Goal: Task Accomplishment & Management: Manage account settings

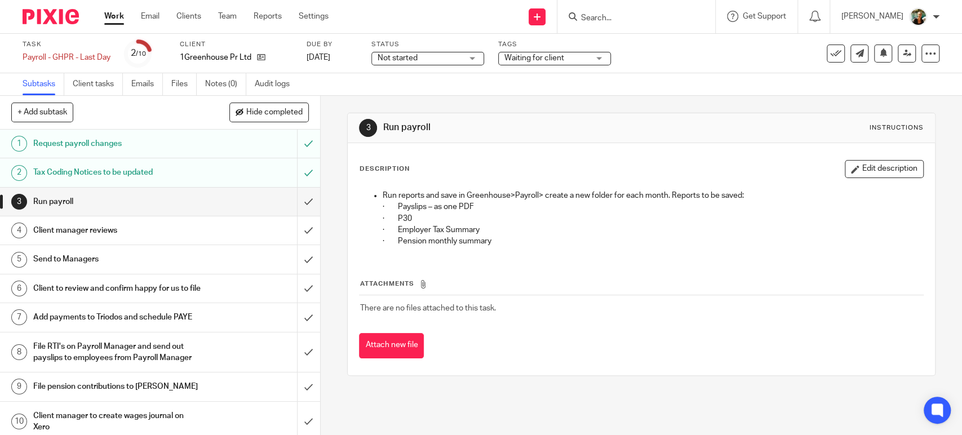
click at [121, 16] on link "Work" at bounding box center [114, 16] width 20 height 11
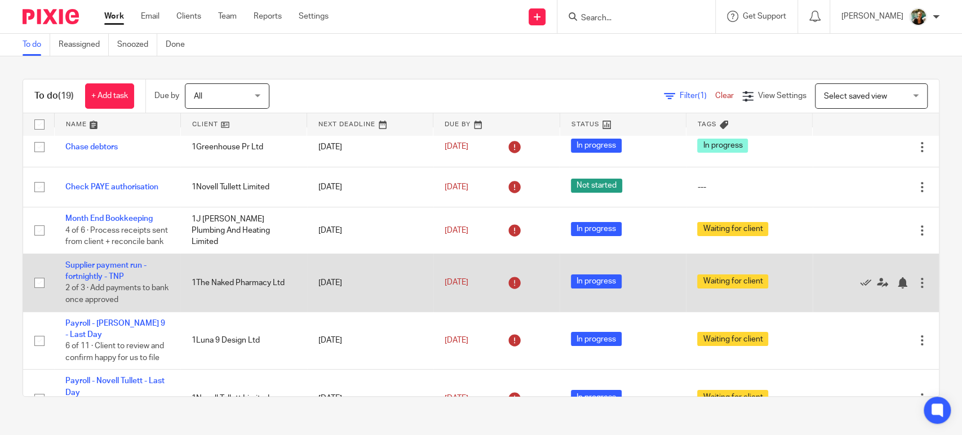
scroll to position [10, 0]
click at [860, 288] on icon at bounding box center [865, 282] width 11 height 11
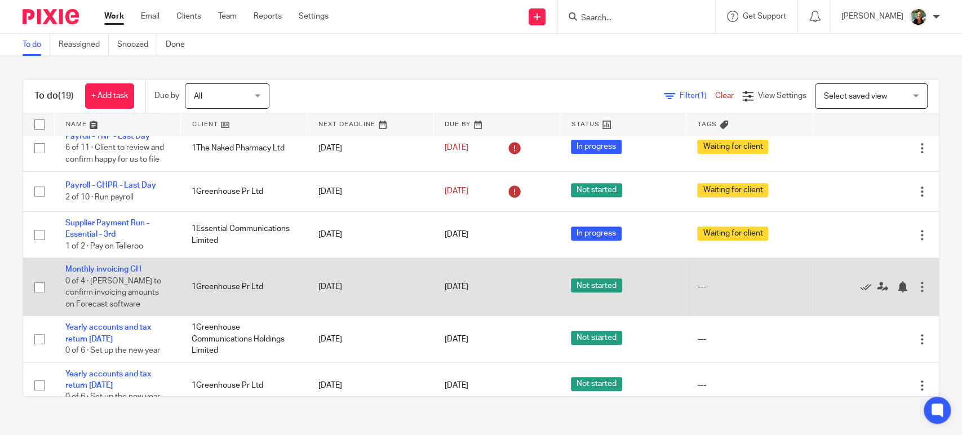
scroll to position [311, 0]
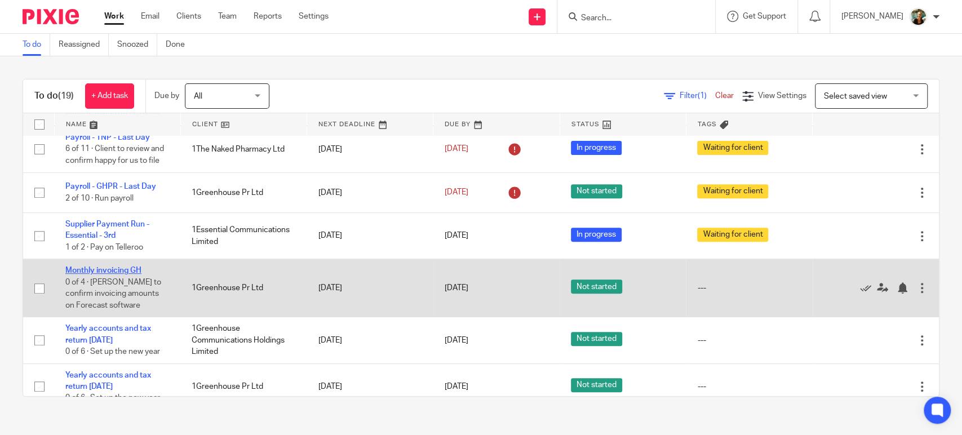
click at [123, 270] on link "Monthly invoicing GH" at bounding box center [103, 271] width 76 height 8
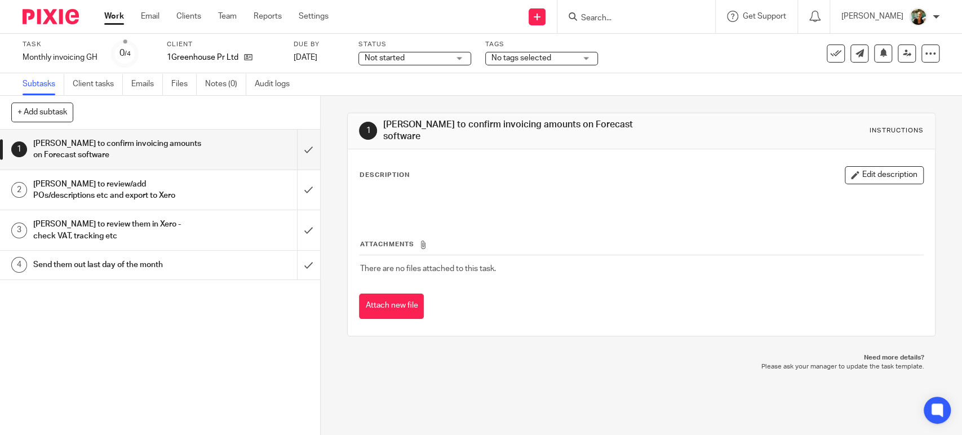
click at [448, 63] on span "Not started" at bounding box center [407, 58] width 85 height 12
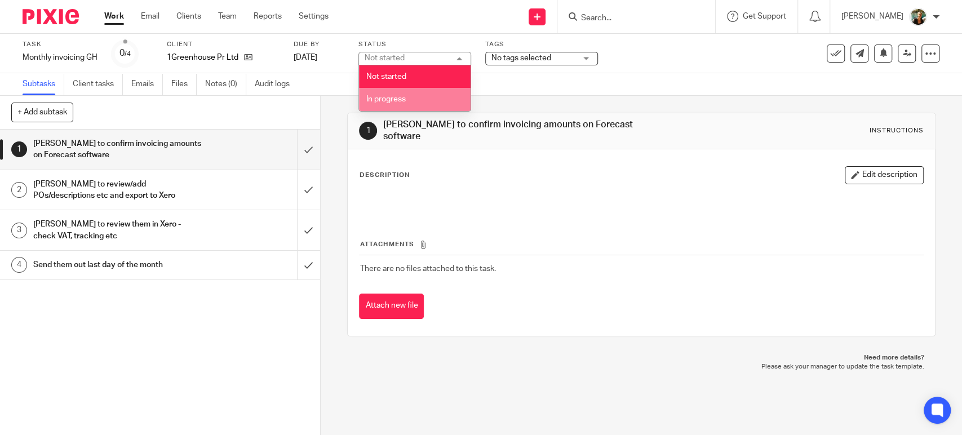
click at [432, 108] on li "In progress" at bounding box center [415, 99] width 112 height 23
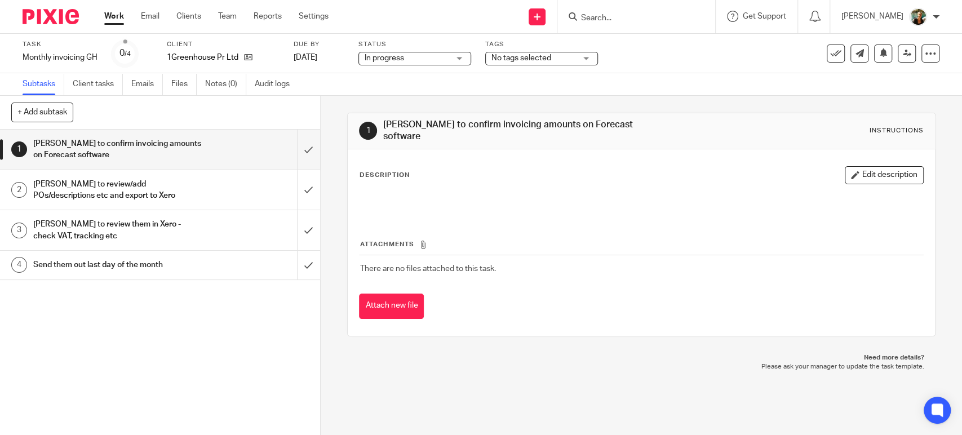
click at [563, 55] on span "No tags selected" at bounding box center [533, 58] width 85 height 12
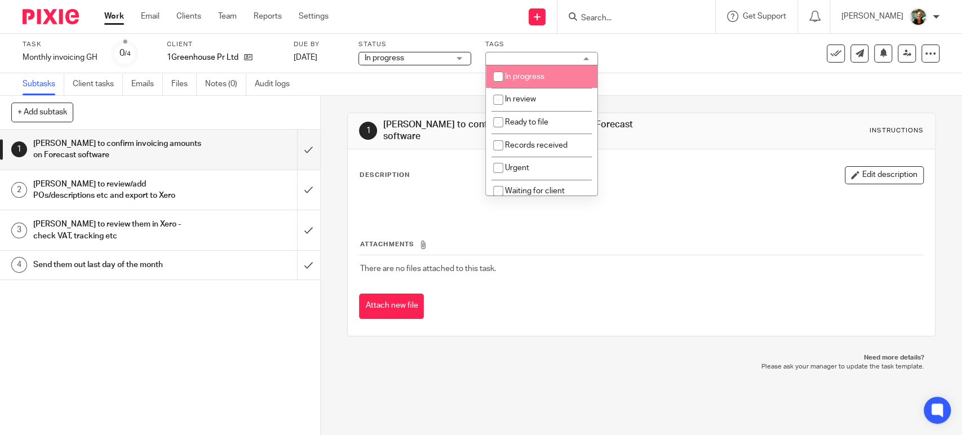
click at [553, 71] on li "In progress" at bounding box center [542, 76] width 112 height 23
checkbox input "true"
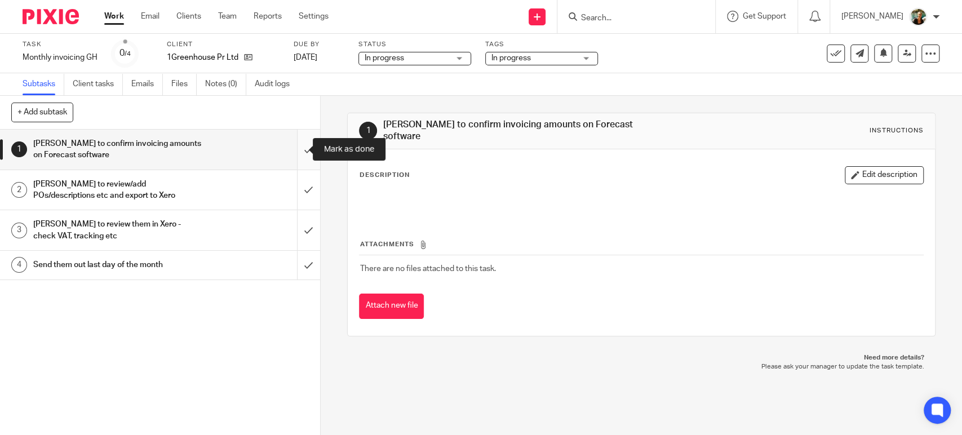
click at [291, 153] on input "submit" at bounding box center [160, 150] width 320 height 40
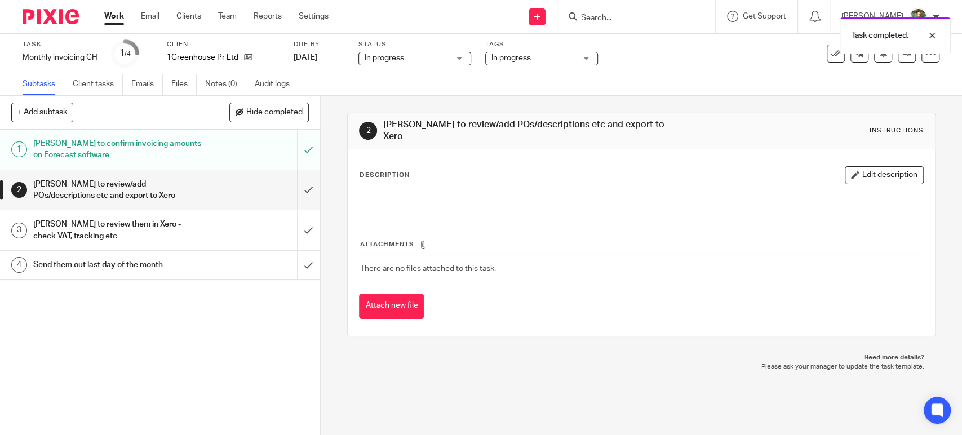
click at [119, 22] on div "Work Email Clients Team Reports Settings Work Email Clients Team Reports Settin…" at bounding box center [219, 16] width 253 height 33
click at [120, 15] on link "Work" at bounding box center [114, 16] width 20 height 11
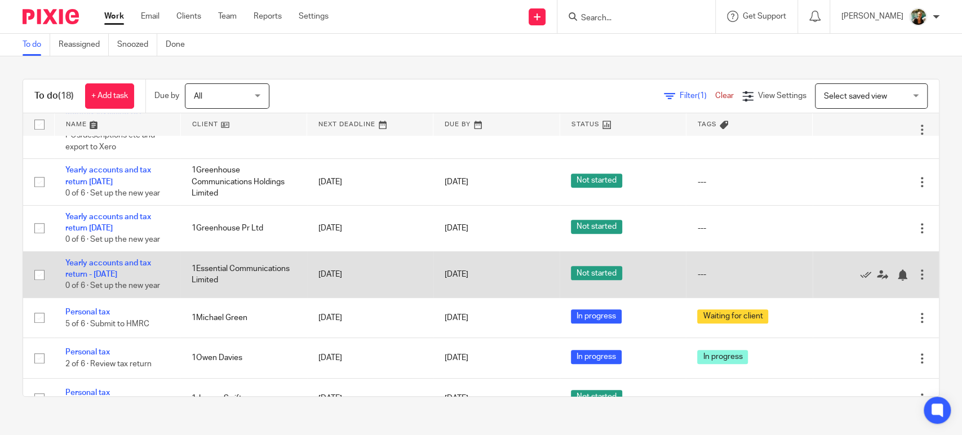
scroll to position [490, 0]
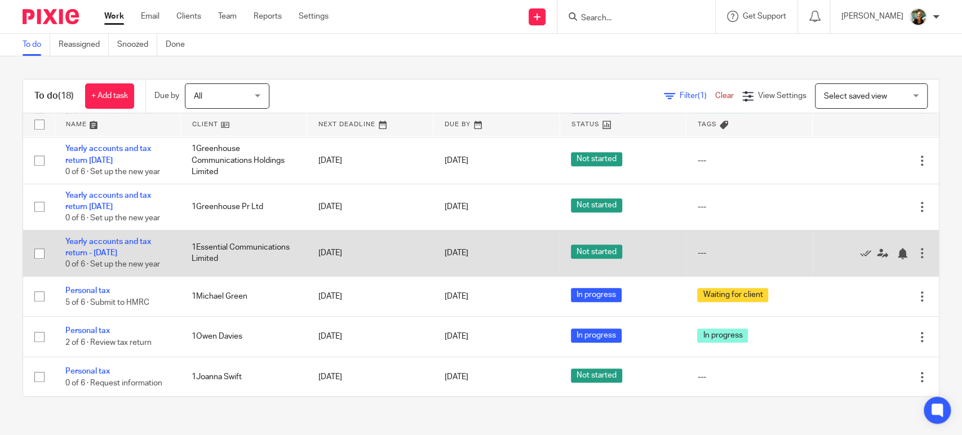
click at [138, 249] on td "Yearly accounts and tax return - 30-04-2025 0 of 6 · Set up the new year" at bounding box center [117, 253] width 126 height 46
click at [132, 248] on td "Yearly accounts and tax return - 30-04-2025 0 of 6 · Set up the new year" at bounding box center [117, 253] width 126 height 46
click at [126, 254] on link "Yearly accounts and tax return - [DATE]" at bounding box center [108, 247] width 86 height 19
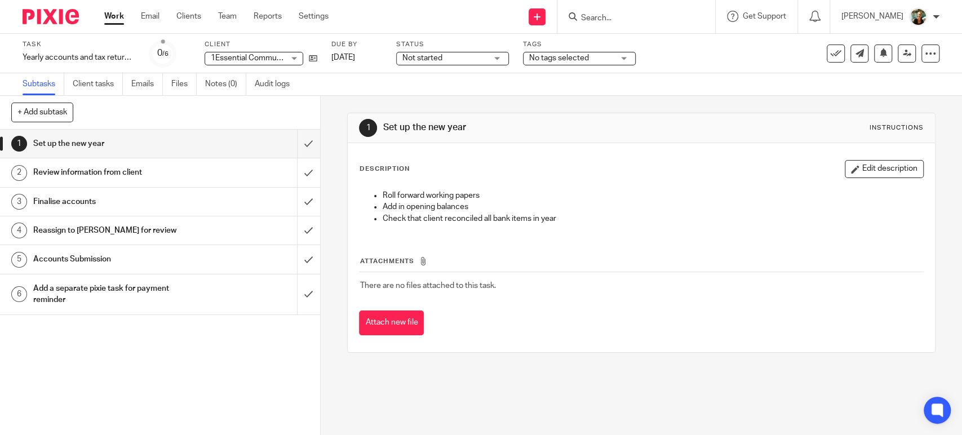
click at [550, 62] on span "No tags selected" at bounding box center [571, 58] width 85 height 12
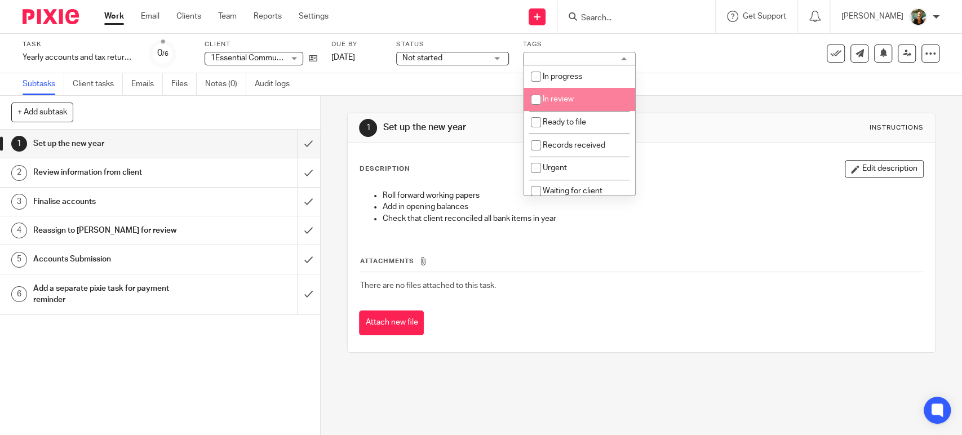
click at [550, 100] on span "In review" at bounding box center [558, 99] width 31 height 8
checkbox input "true"
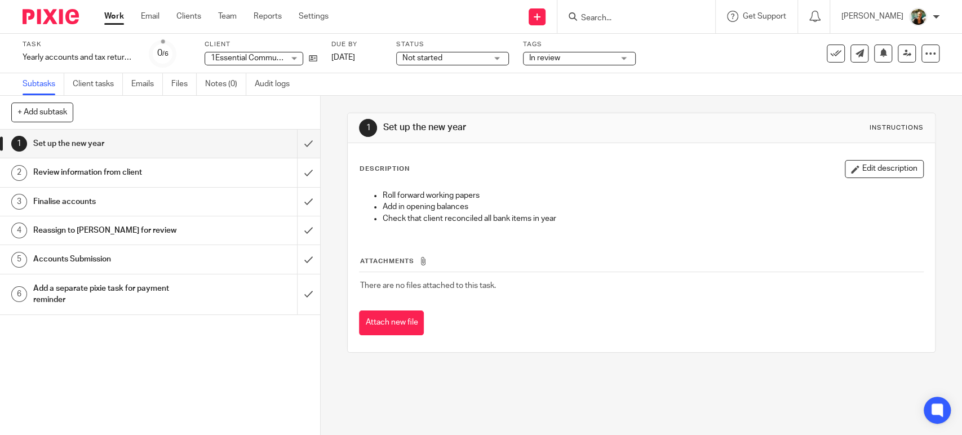
click at [489, 56] on div "Not started Not started" at bounding box center [452, 59] width 113 height 14
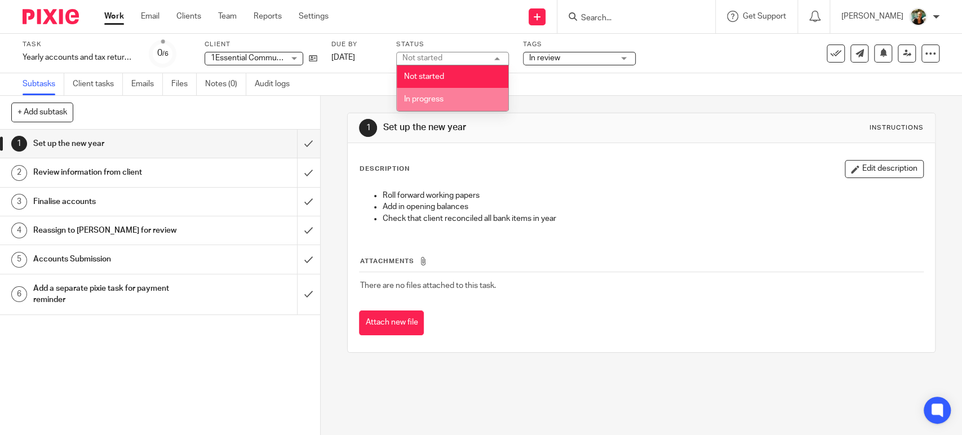
click at [481, 93] on li "In progress" at bounding box center [453, 99] width 112 height 23
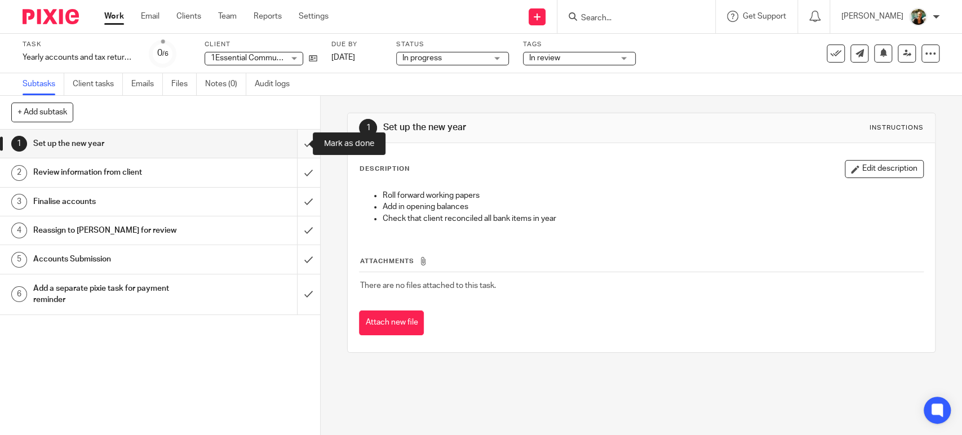
click at [301, 136] on input "submit" at bounding box center [160, 144] width 320 height 28
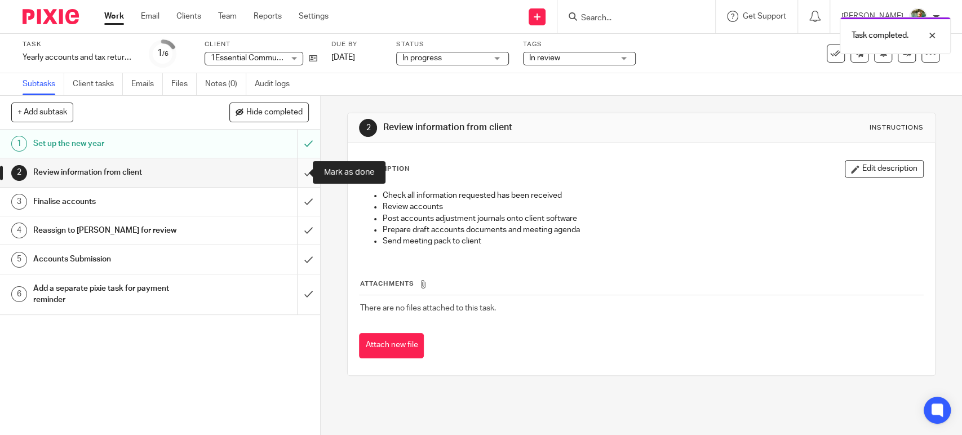
click at [296, 178] on input "submit" at bounding box center [160, 172] width 320 height 28
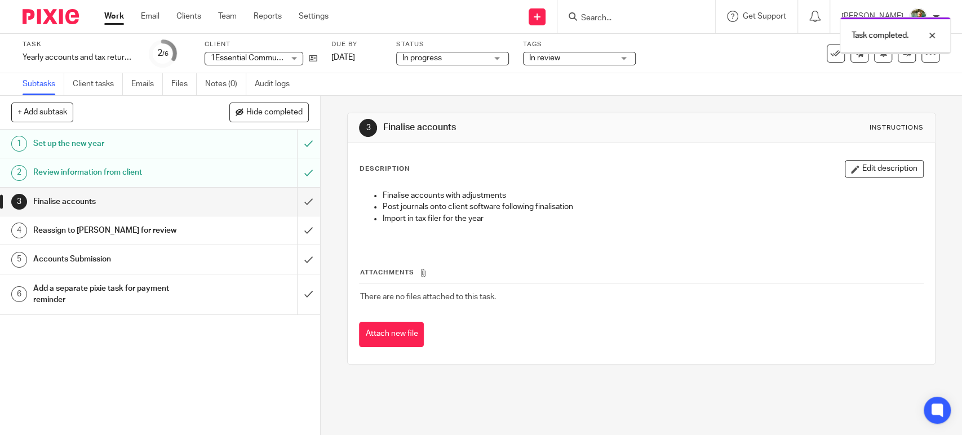
click at [296, 196] on input "submit" at bounding box center [160, 202] width 320 height 28
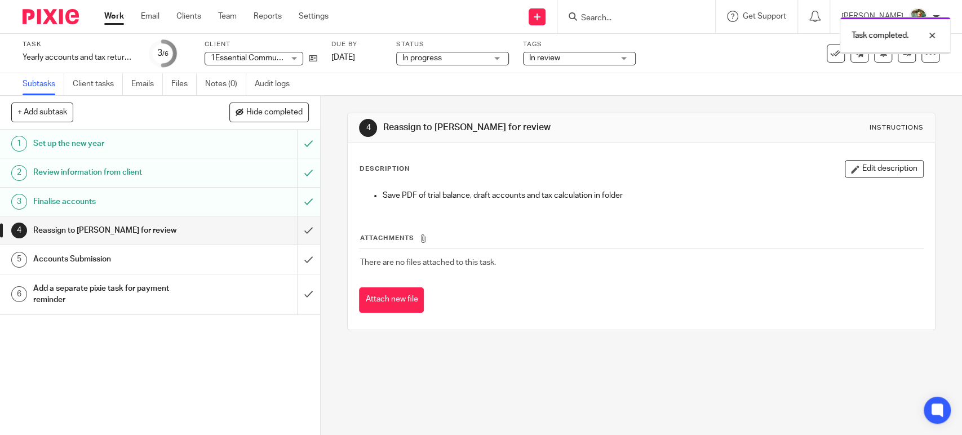
click at [295, 224] on input "submit" at bounding box center [160, 230] width 320 height 28
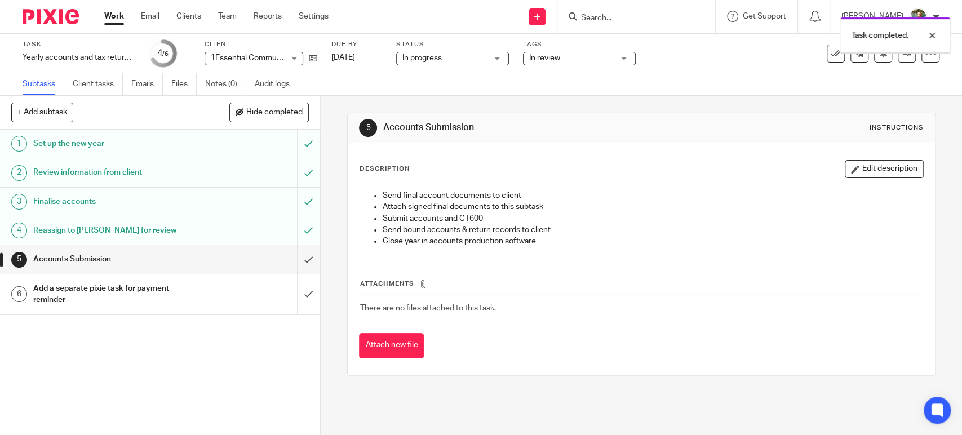
click at [115, 15] on link "Work" at bounding box center [114, 16] width 20 height 11
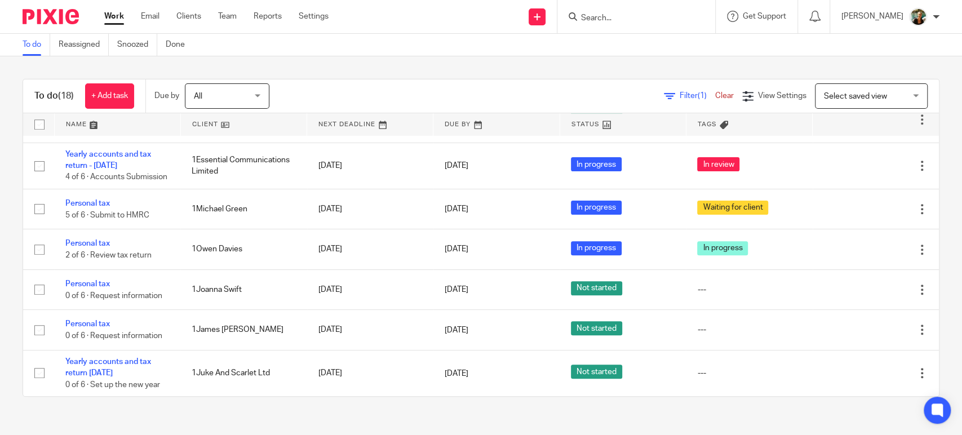
scroll to position [591, 0]
click at [188, 20] on link "Clients" at bounding box center [188, 16] width 25 height 11
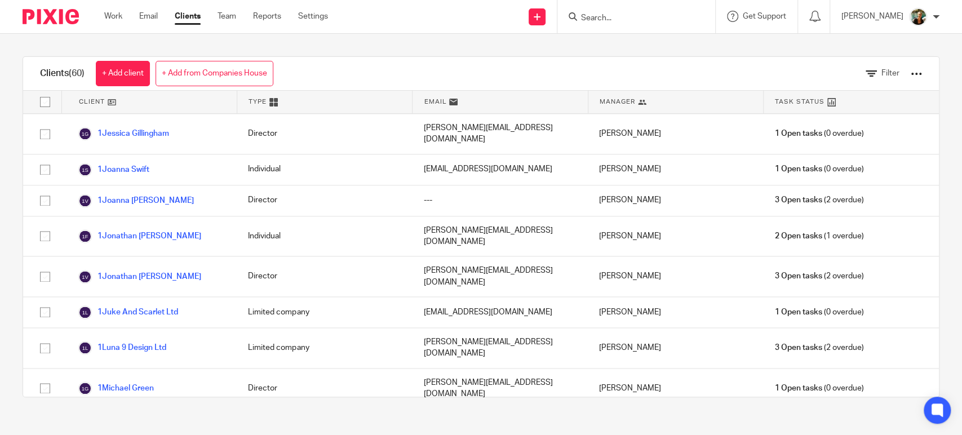
scroll to position [1076, 0]
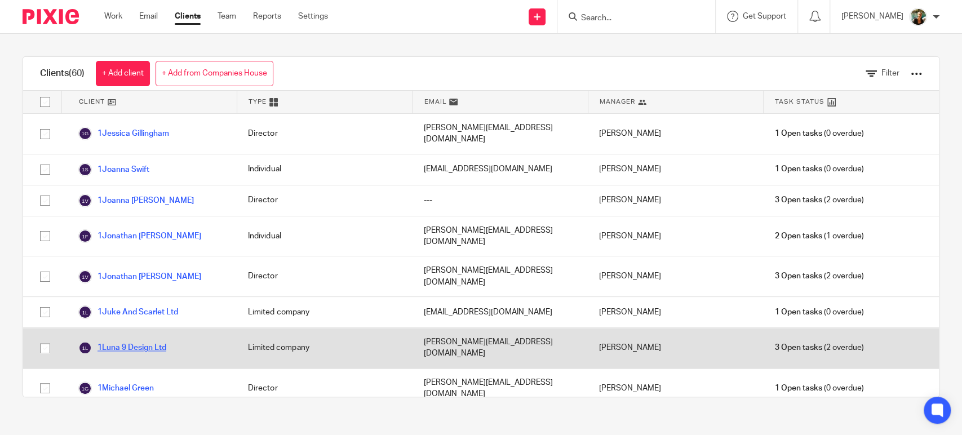
click at [158, 341] on link "1Luna 9 Design Ltd" at bounding box center [122, 348] width 88 height 14
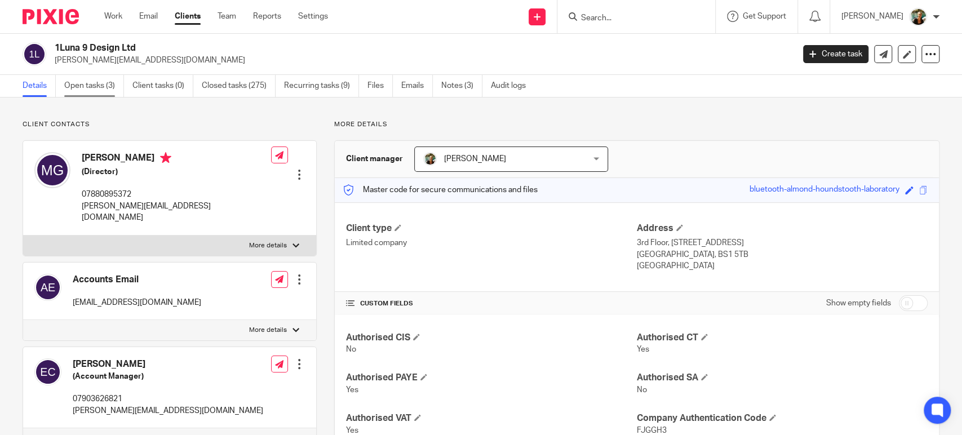
click at [104, 82] on link "Open tasks (3)" at bounding box center [94, 86] width 60 height 22
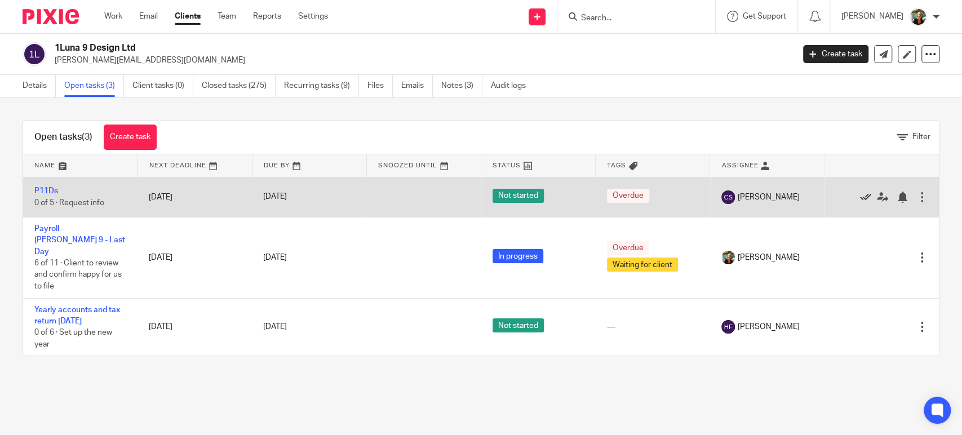
click at [860, 195] on icon at bounding box center [865, 197] width 11 height 11
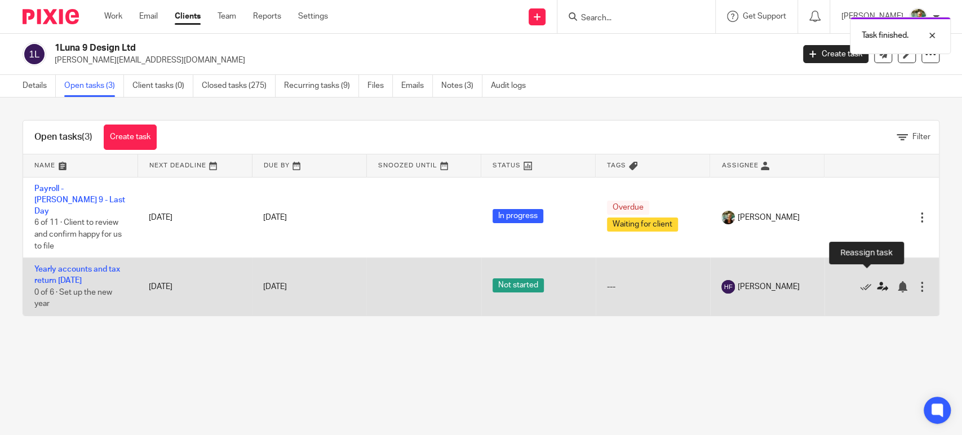
click at [877, 281] on icon at bounding box center [882, 286] width 11 height 11
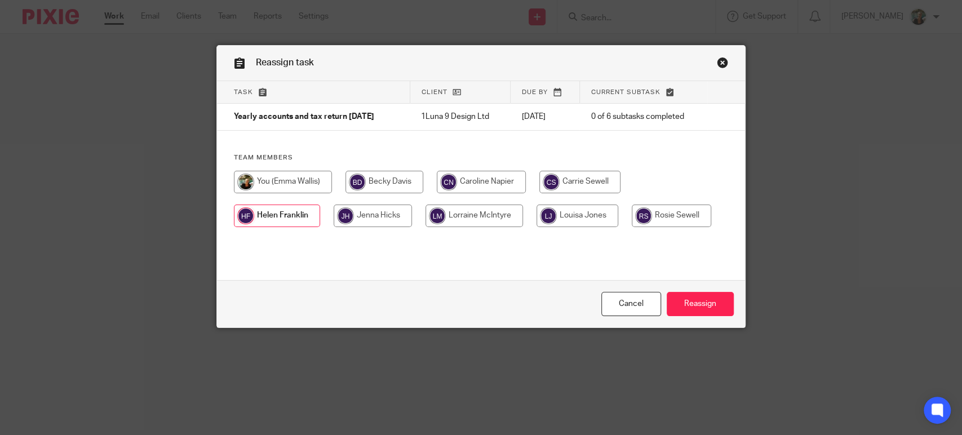
click at [305, 178] on input "radio" at bounding box center [283, 182] width 98 height 23
radio input "true"
click at [697, 310] on input "Reassign" at bounding box center [700, 304] width 67 height 24
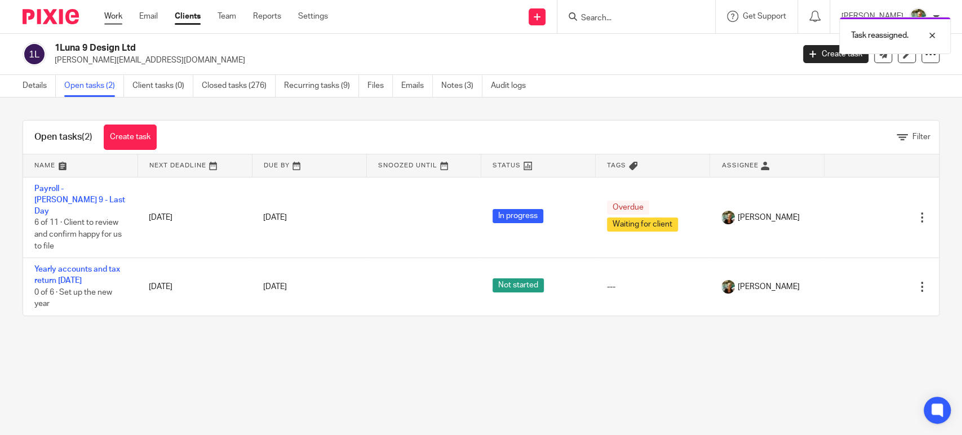
click at [118, 17] on link "Work" at bounding box center [113, 16] width 18 height 11
